Goal: Ask a question: Seek information or help from site administrators or community

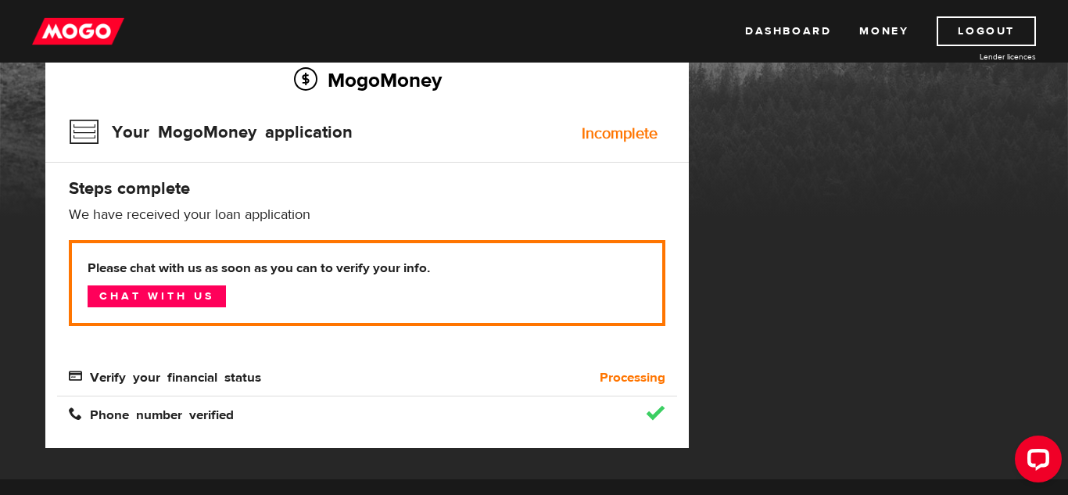
scroll to position [134, 0]
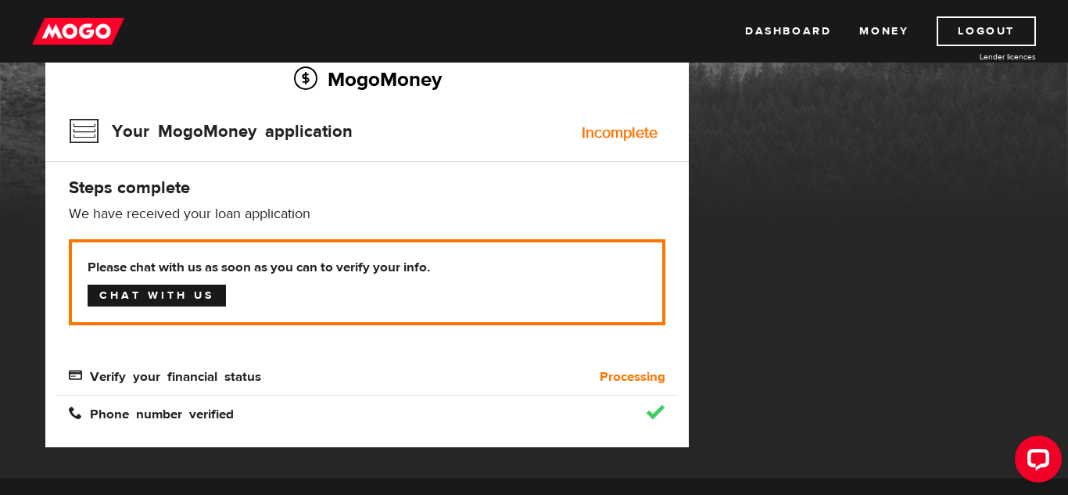
click at [145, 295] on link "Chat with us" at bounding box center [157, 296] width 138 height 22
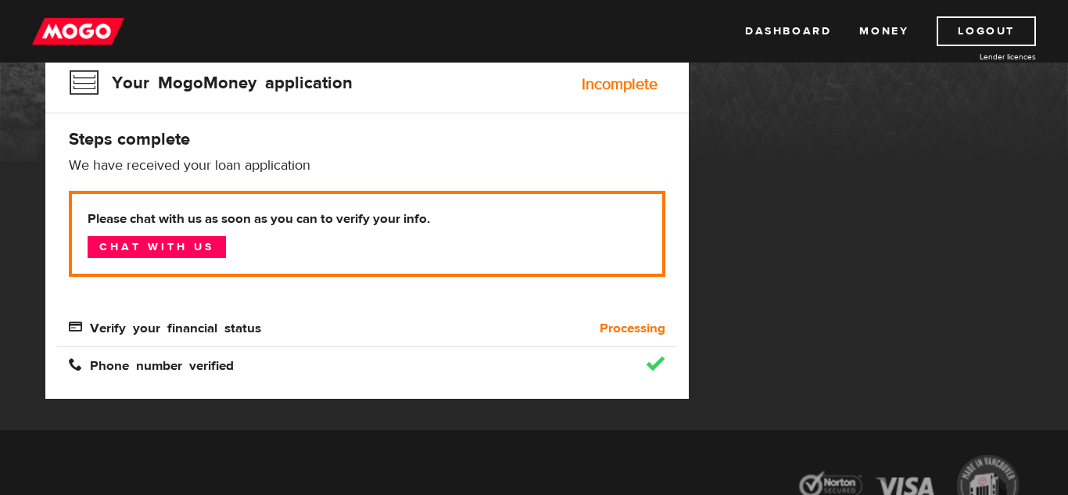
scroll to position [0, 0]
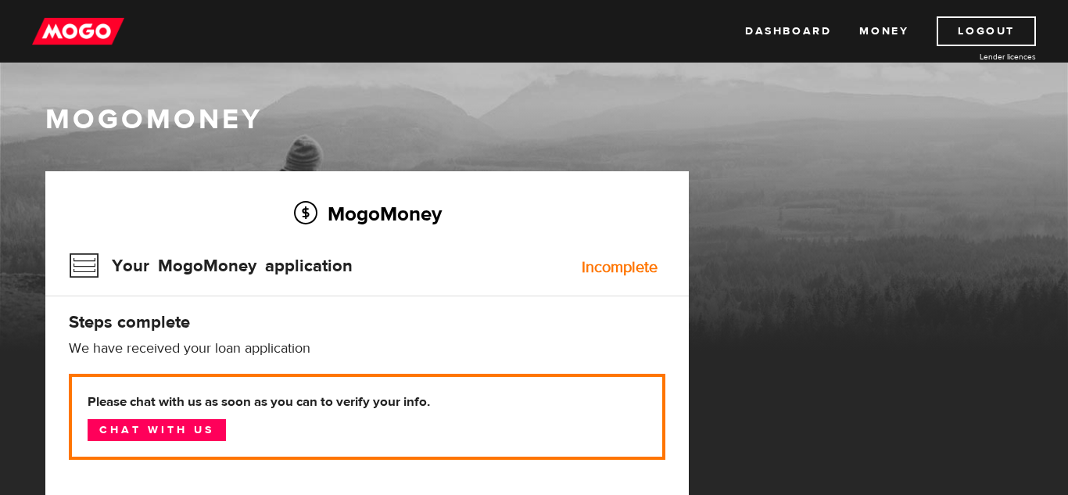
click at [68, 30] on img at bounding box center [78, 31] width 92 height 30
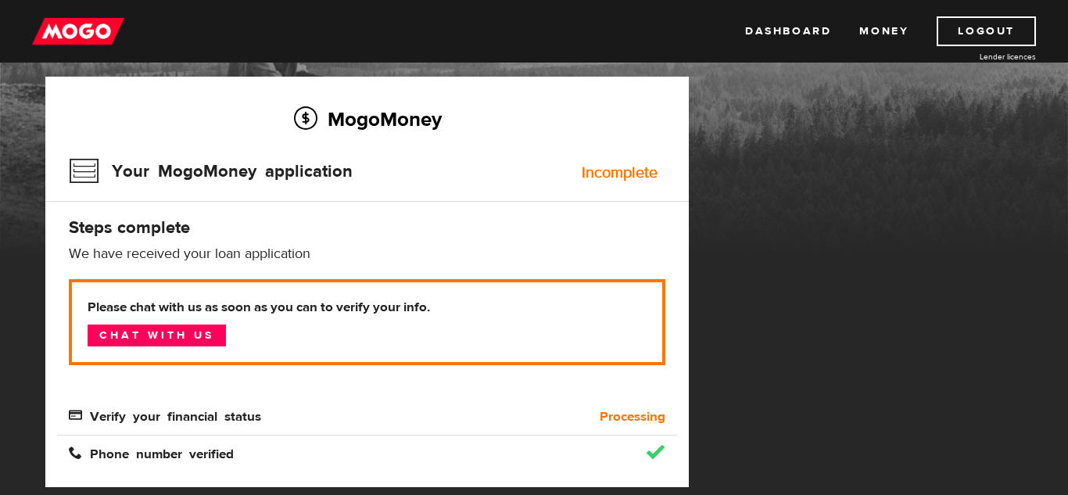
scroll to position [94, 0]
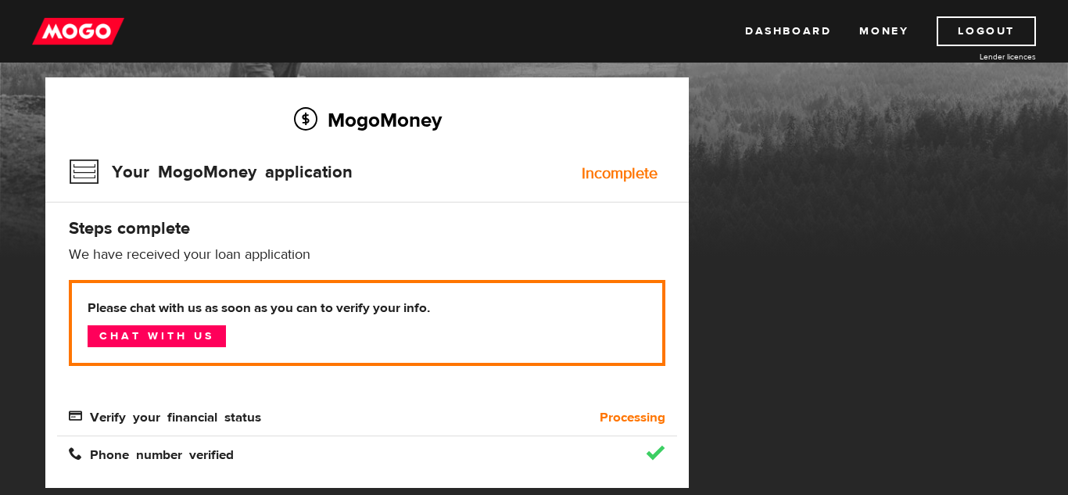
click at [625, 170] on div "Incomplete" at bounding box center [620, 174] width 76 height 16
click at [900, 29] on link "Money" at bounding box center [883, 31] width 49 height 30
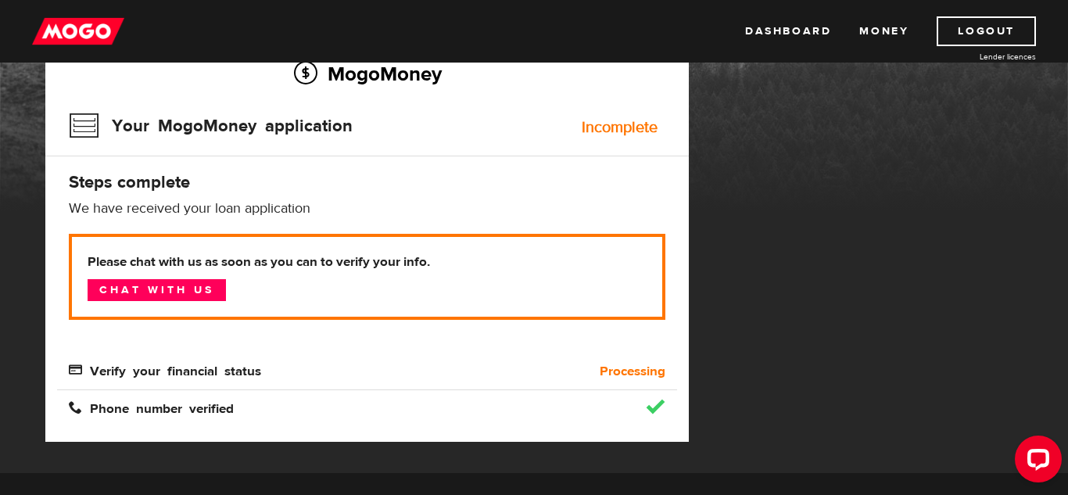
scroll to position [143, 0]
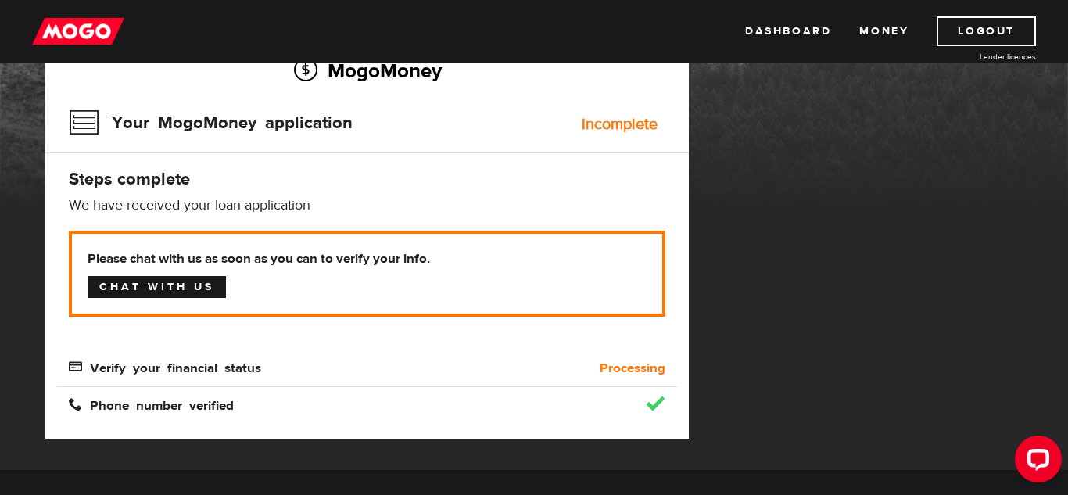
click at [192, 289] on link "Chat with us" at bounding box center [157, 287] width 138 height 22
